Goal: Complete application form

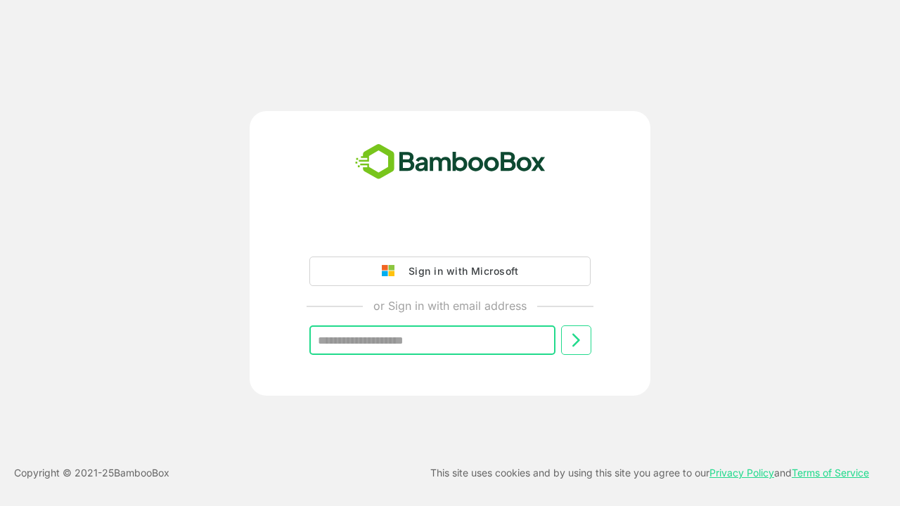
type input "**********"
click at [576, 340] on icon at bounding box center [576, 340] width 17 height 17
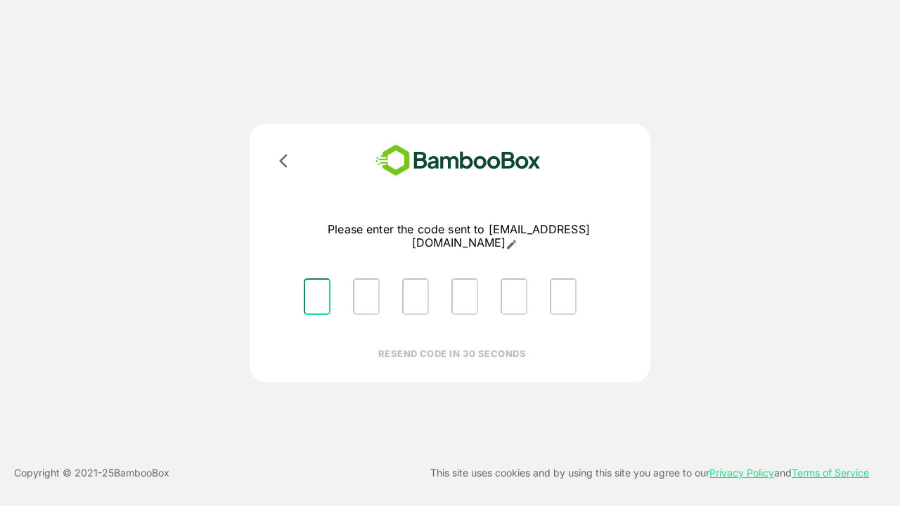
type input "*"
